Goal: Navigation & Orientation: Understand site structure

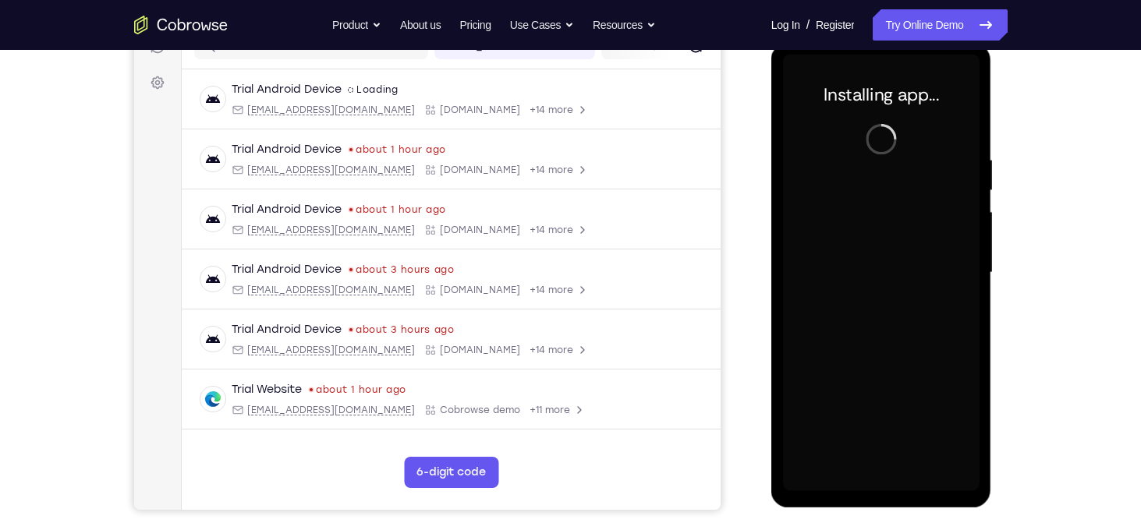
scroll to position [215, 0]
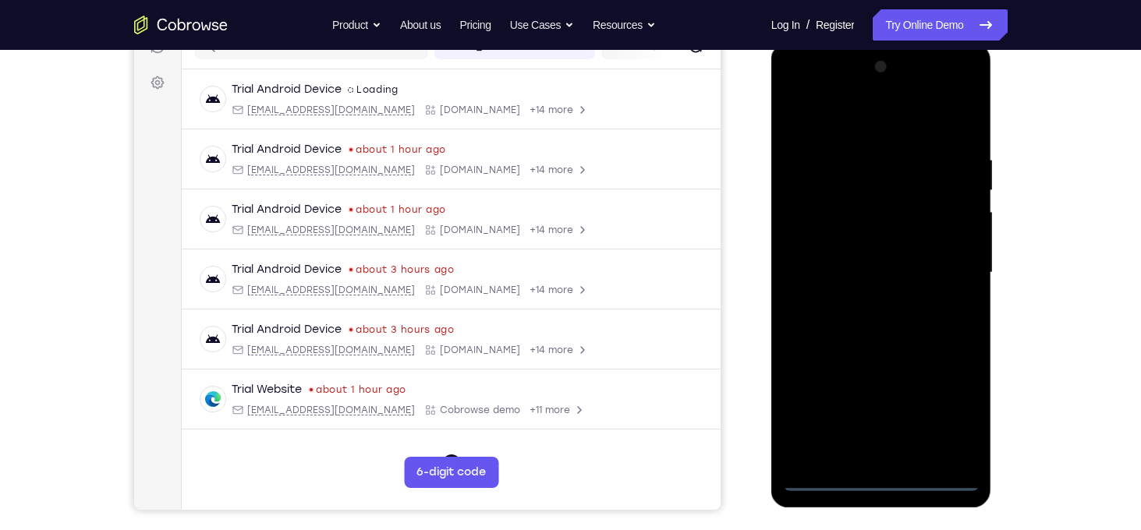
click at [881, 481] on div at bounding box center [881, 273] width 197 height 437
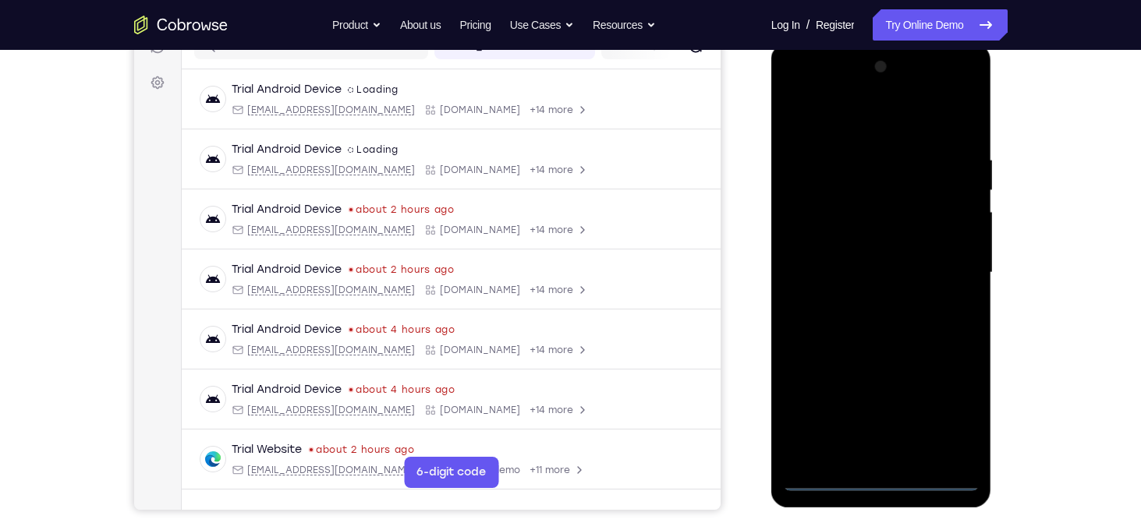
click at [881, 484] on div at bounding box center [881, 273] width 197 height 437
click at [962, 410] on div at bounding box center [881, 273] width 197 height 437
click at [856, 138] on div at bounding box center [881, 273] width 197 height 437
click at [849, 122] on div at bounding box center [881, 273] width 197 height 437
click at [933, 264] on div at bounding box center [881, 273] width 197 height 437
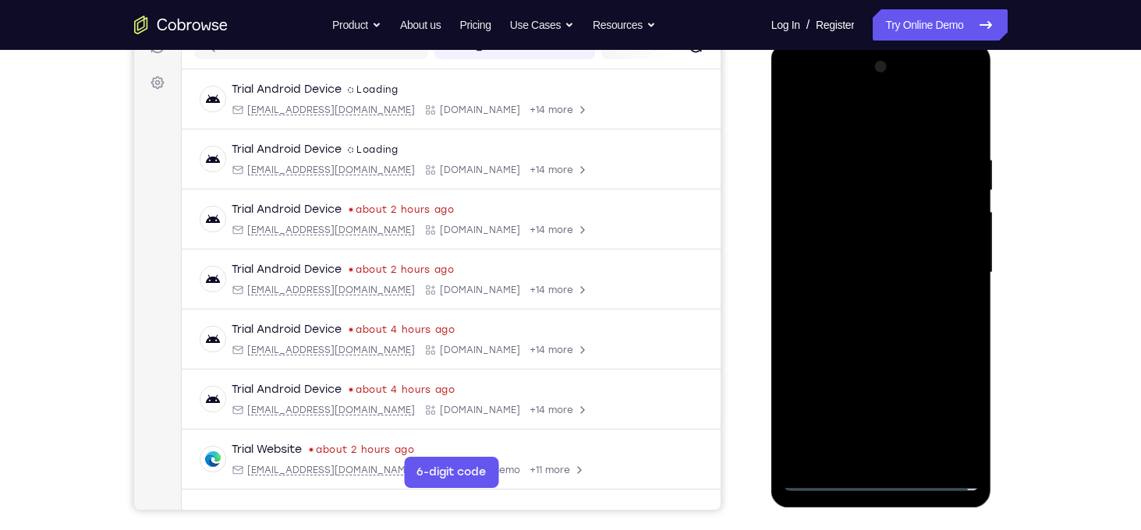
click at [940, 264] on div at bounding box center [881, 273] width 197 height 437
click at [830, 327] on div at bounding box center [881, 273] width 197 height 437
click at [956, 271] on div at bounding box center [881, 273] width 197 height 437
click at [862, 305] on div at bounding box center [881, 273] width 197 height 437
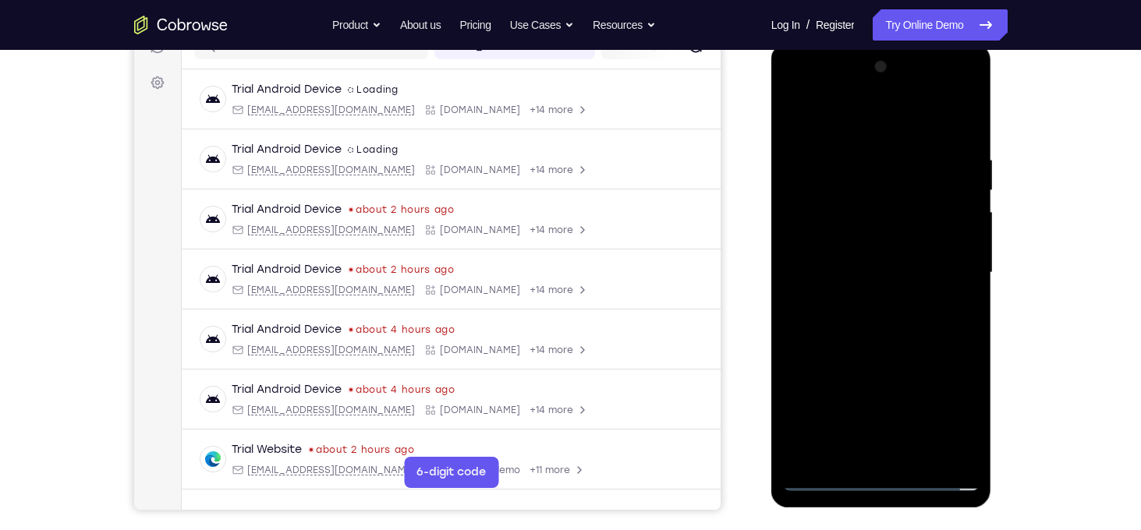
click at [876, 261] on div at bounding box center [881, 273] width 197 height 437
click at [857, 238] on div at bounding box center [881, 273] width 197 height 437
click at [874, 272] on div at bounding box center [881, 273] width 197 height 437
click at [892, 342] on div at bounding box center [881, 273] width 197 height 437
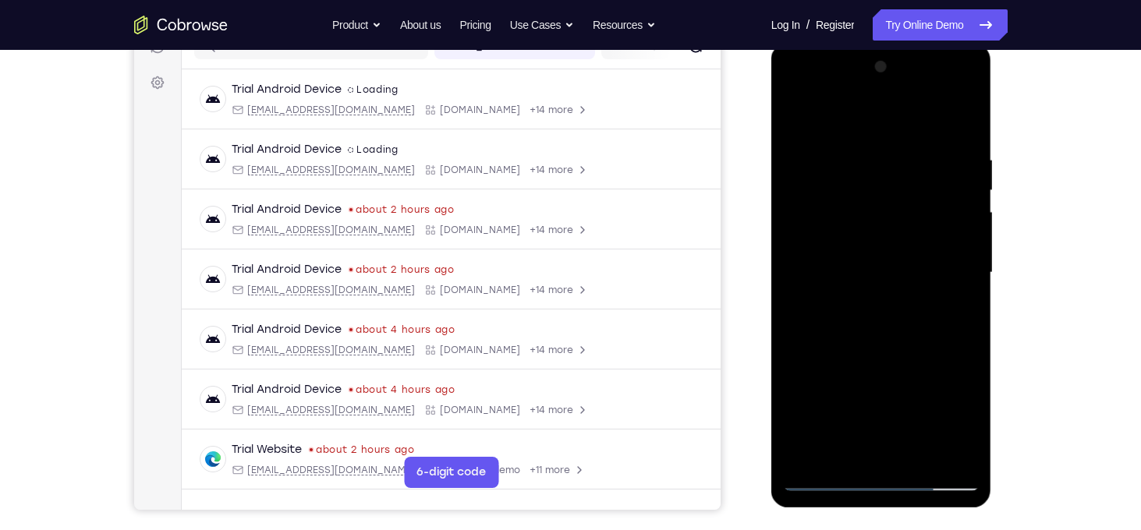
click at [892, 342] on div at bounding box center [881, 273] width 197 height 437
drag, startPoint x: 908, startPoint y: 357, endPoint x: 907, endPoint y: 246, distance: 111.6
click at [907, 246] on div at bounding box center [881, 273] width 197 height 437
click at [819, 372] on div at bounding box center [881, 273] width 197 height 437
click at [862, 403] on div at bounding box center [881, 273] width 197 height 437
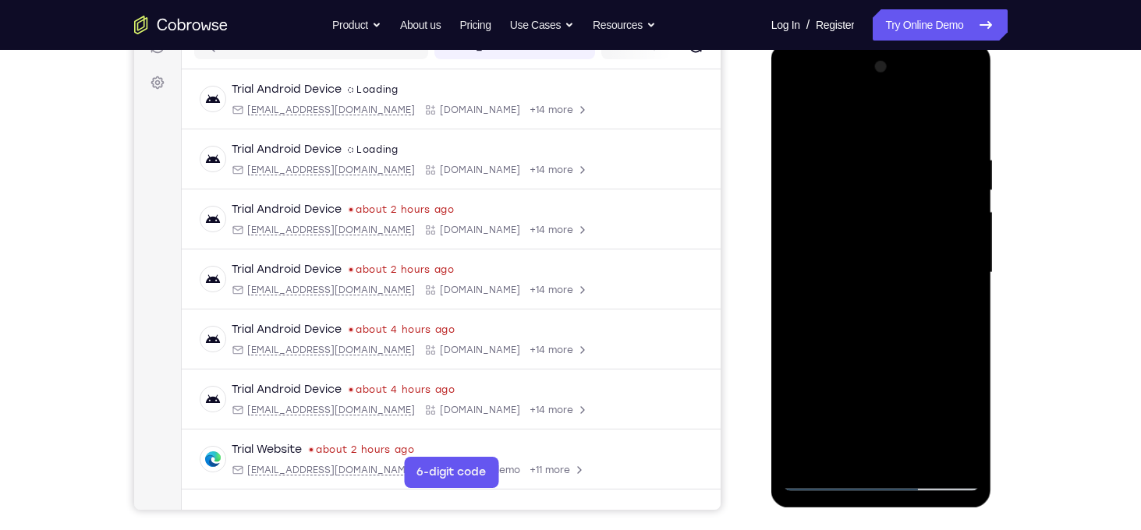
click at [841, 449] on div at bounding box center [881, 273] width 197 height 437
